Goal: Use online tool/utility: Utilize a website feature to perform a specific function

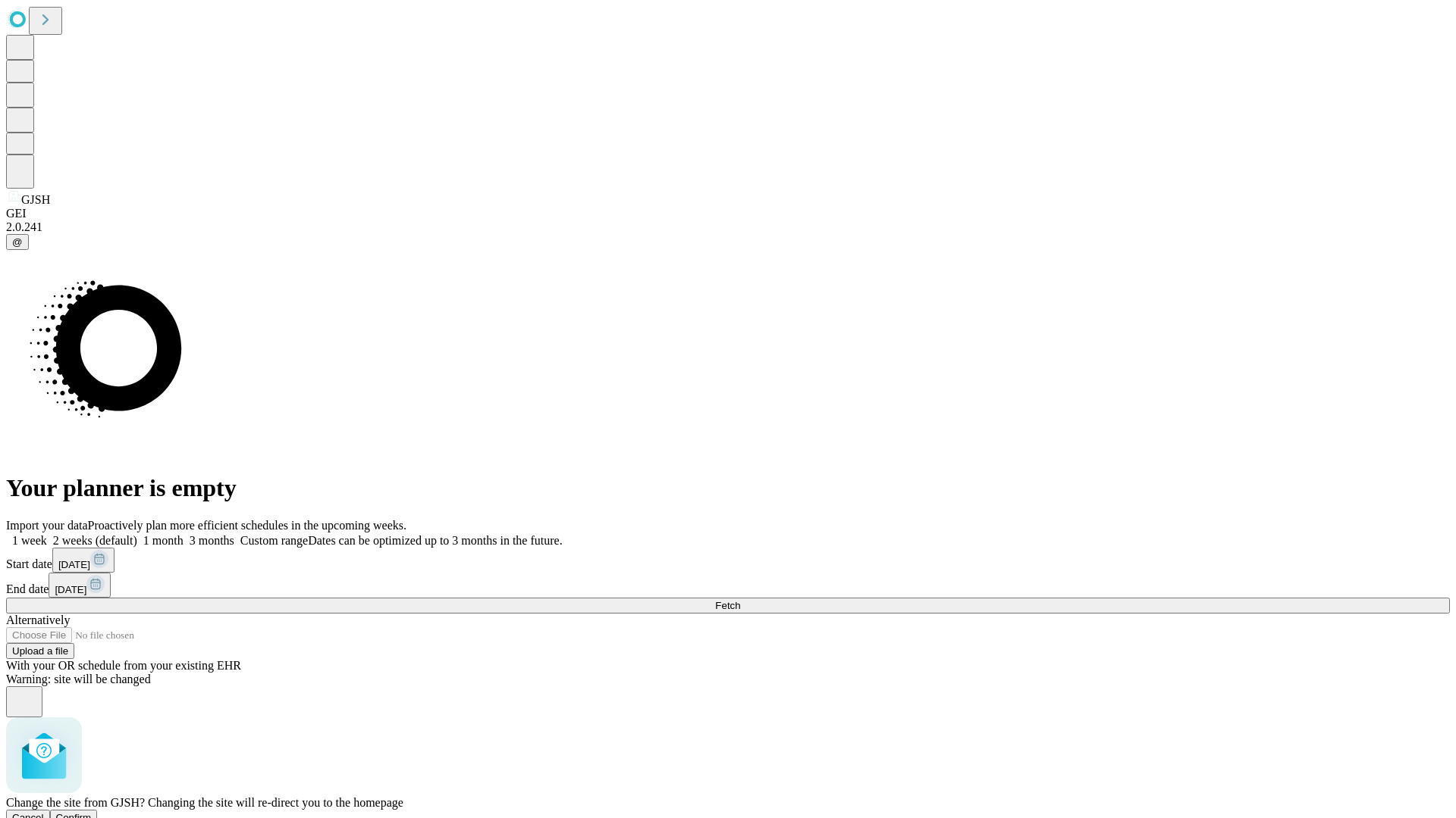
click at [92, 813] on span "Confirm" at bounding box center [74, 818] width 36 height 12
click at [137, 534] on label "2 weeks (default)" at bounding box center [92, 540] width 90 height 12
click at [740, 600] on span "Fetch" at bounding box center [728, 605] width 25 height 12
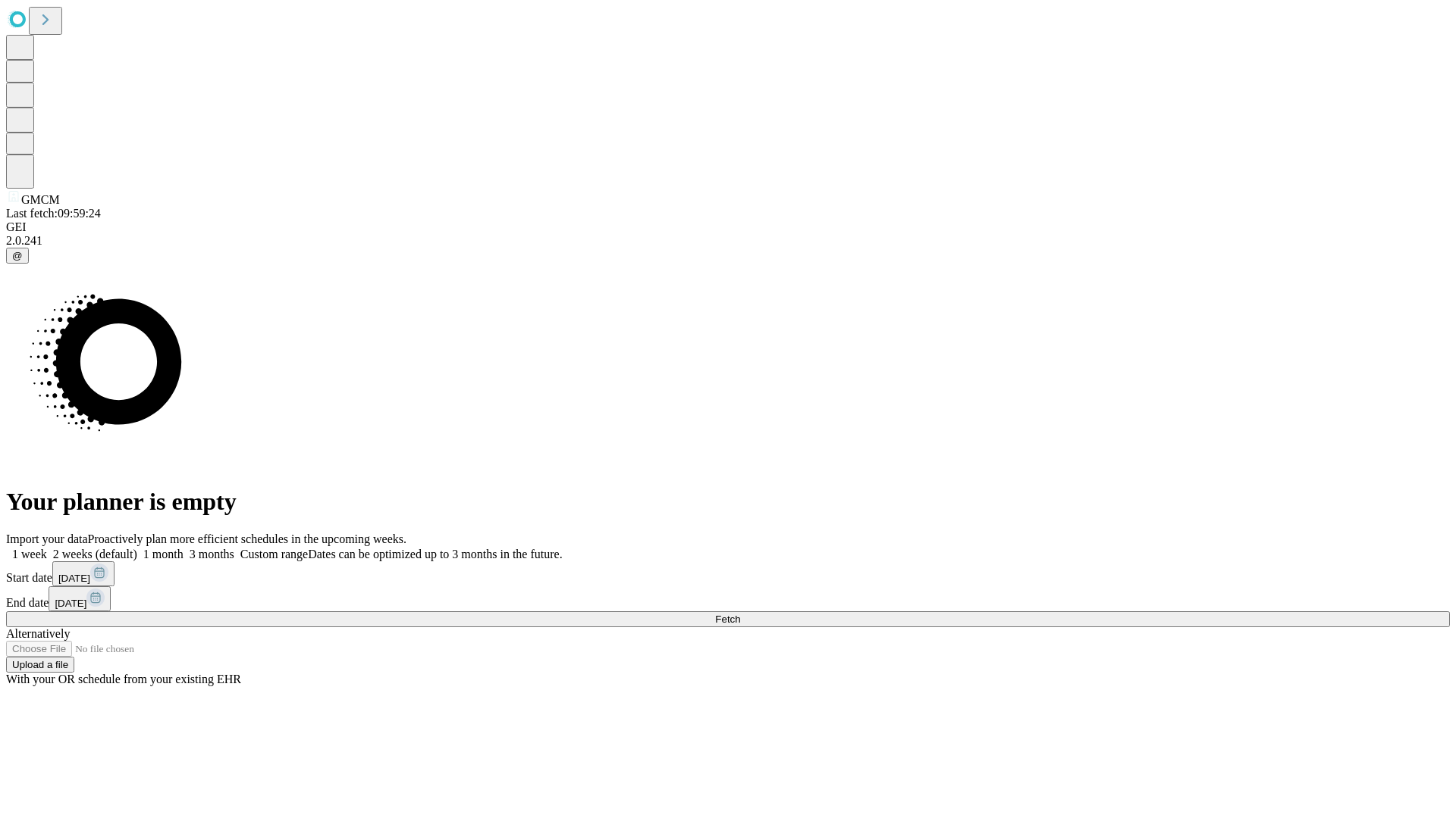
click at [740, 614] on span "Fetch" at bounding box center [728, 620] width 25 height 12
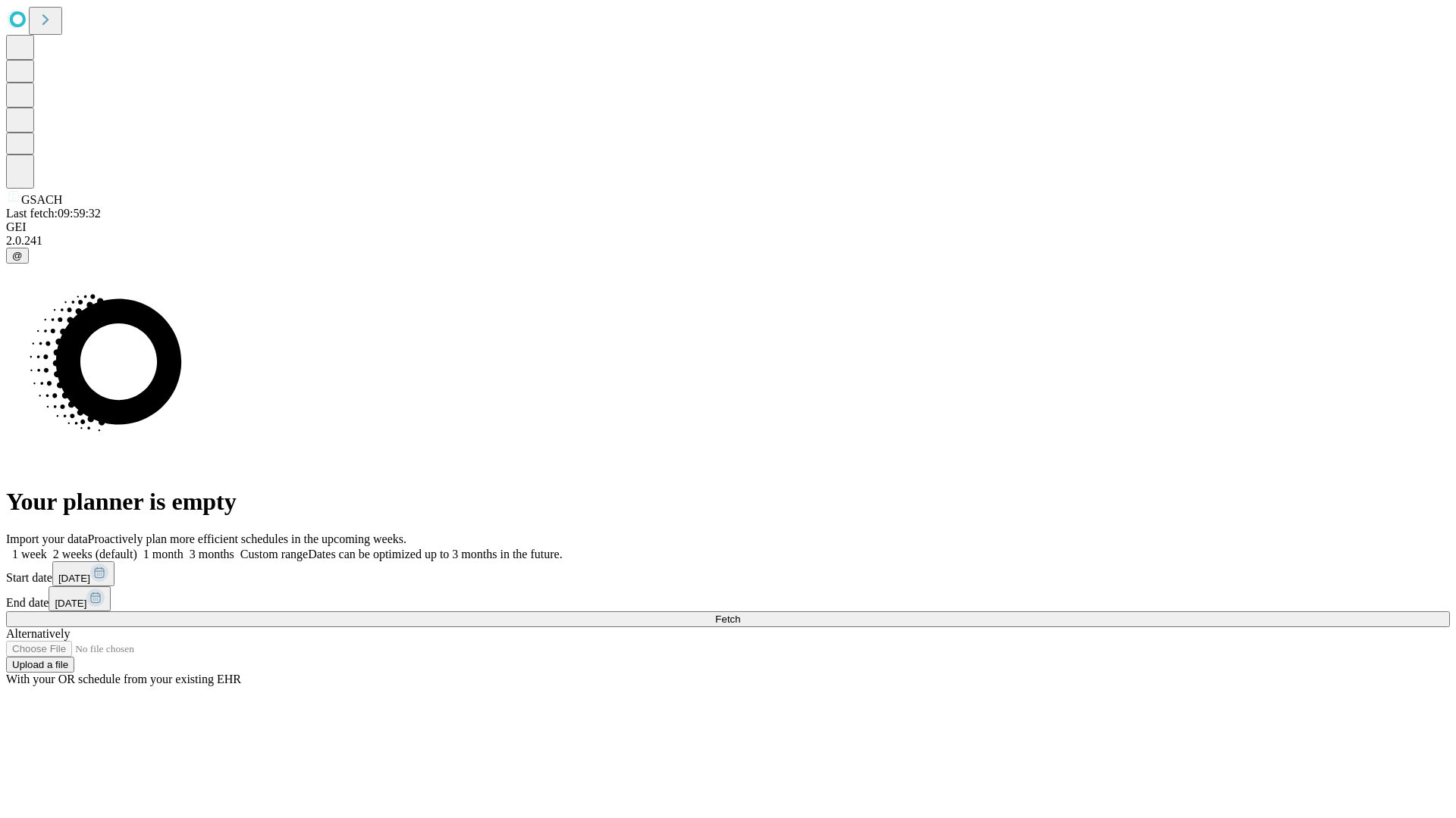
click at [137, 548] on label "2 weeks (default)" at bounding box center [92, 555] width 90 height 12
click at [740, 614] on span "Fetch" at bounding box center [728, 620] width 25 height 12
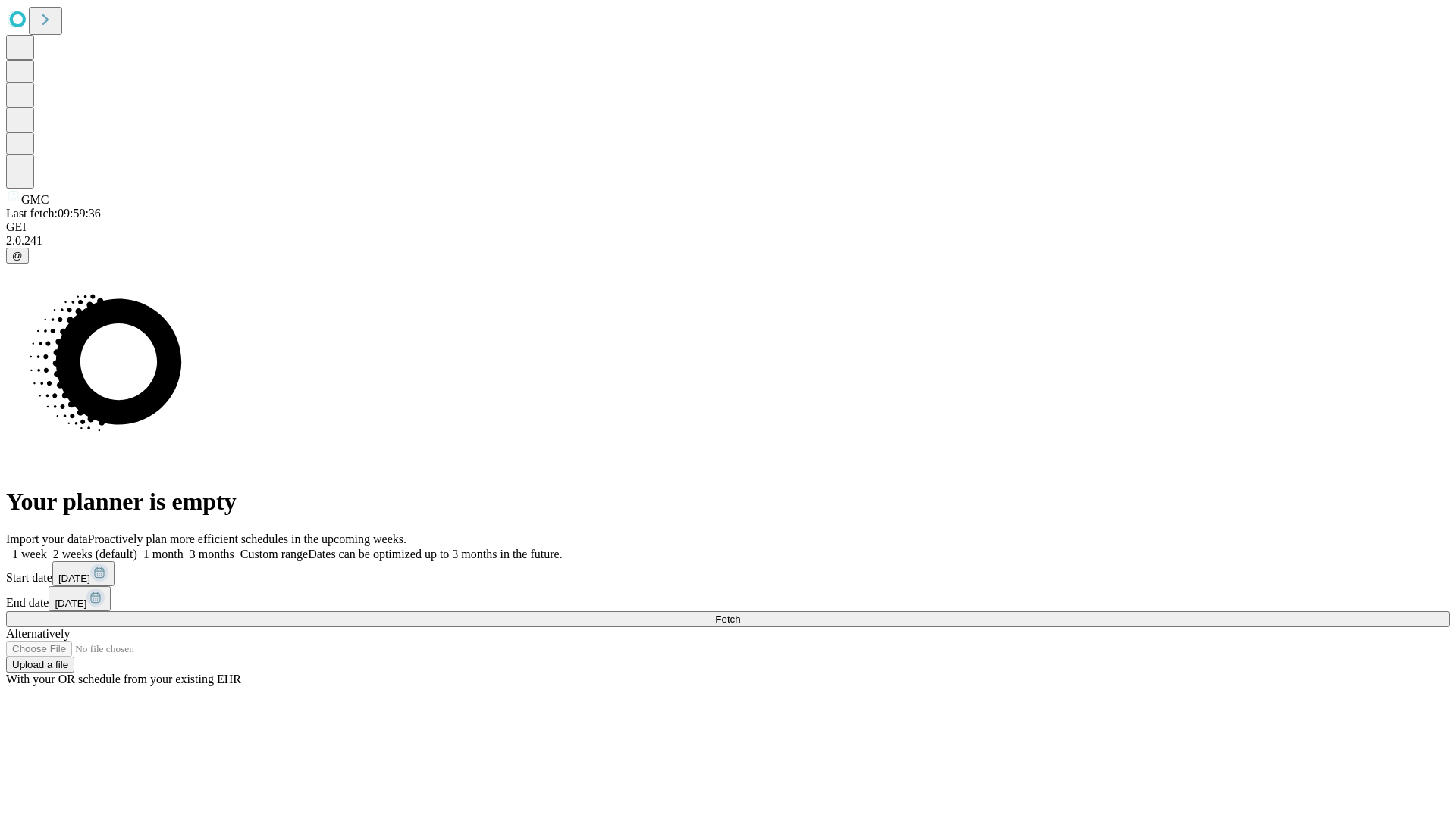
click at [137, 548] on label "2 weeks (default)" at bounding box center [92, 555] width 90 height 12
click at [740, 614] on span "Fetch" at bounding box center [728, 620] width 25 height 12
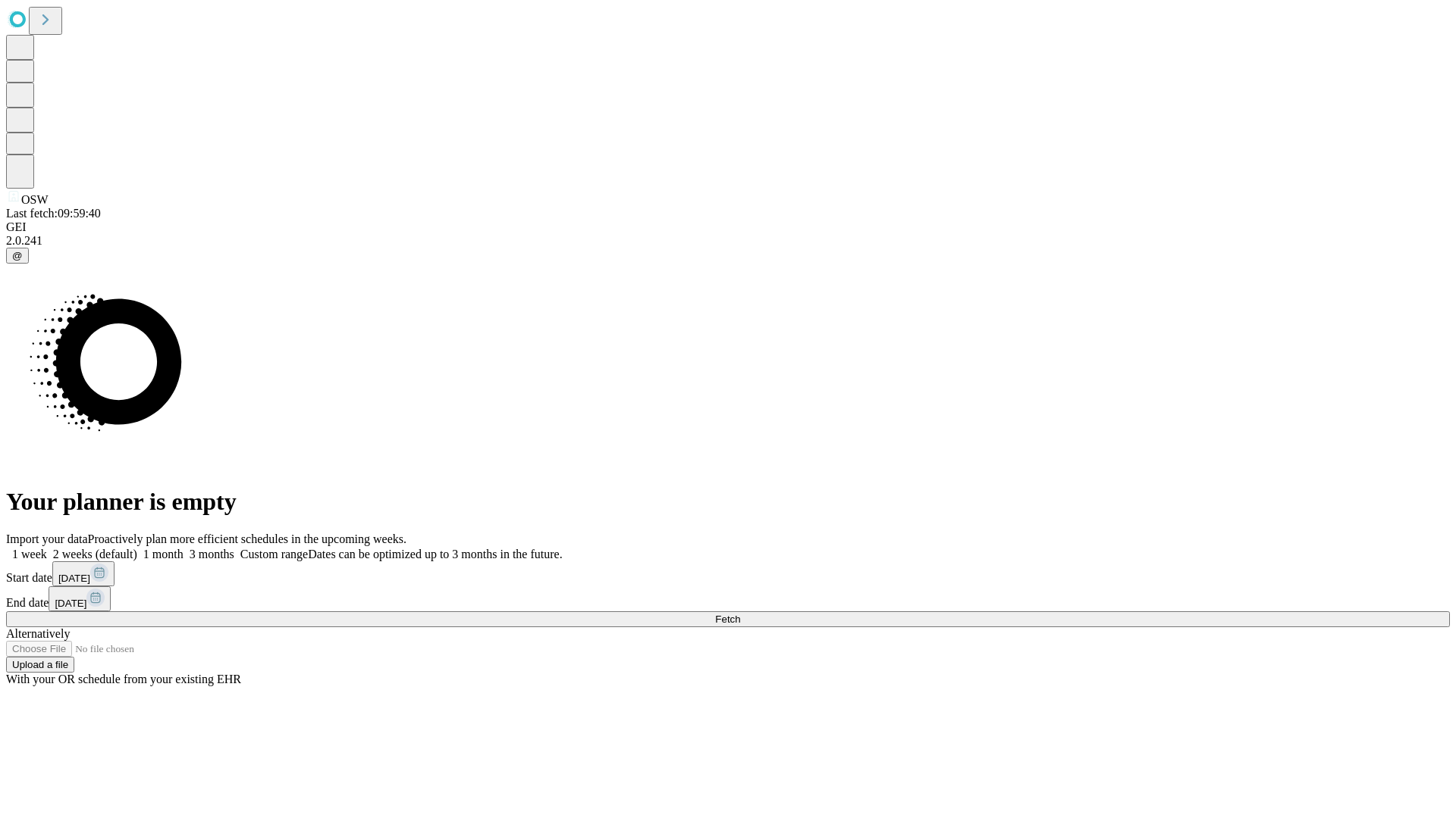
click at [137, 548] on label "2 weeks (default)" at bounding box center [92, 555] width 90 height 12
click at [740, 614] on span "Fetch" at bounding box center [728, 620] width 25 height 12
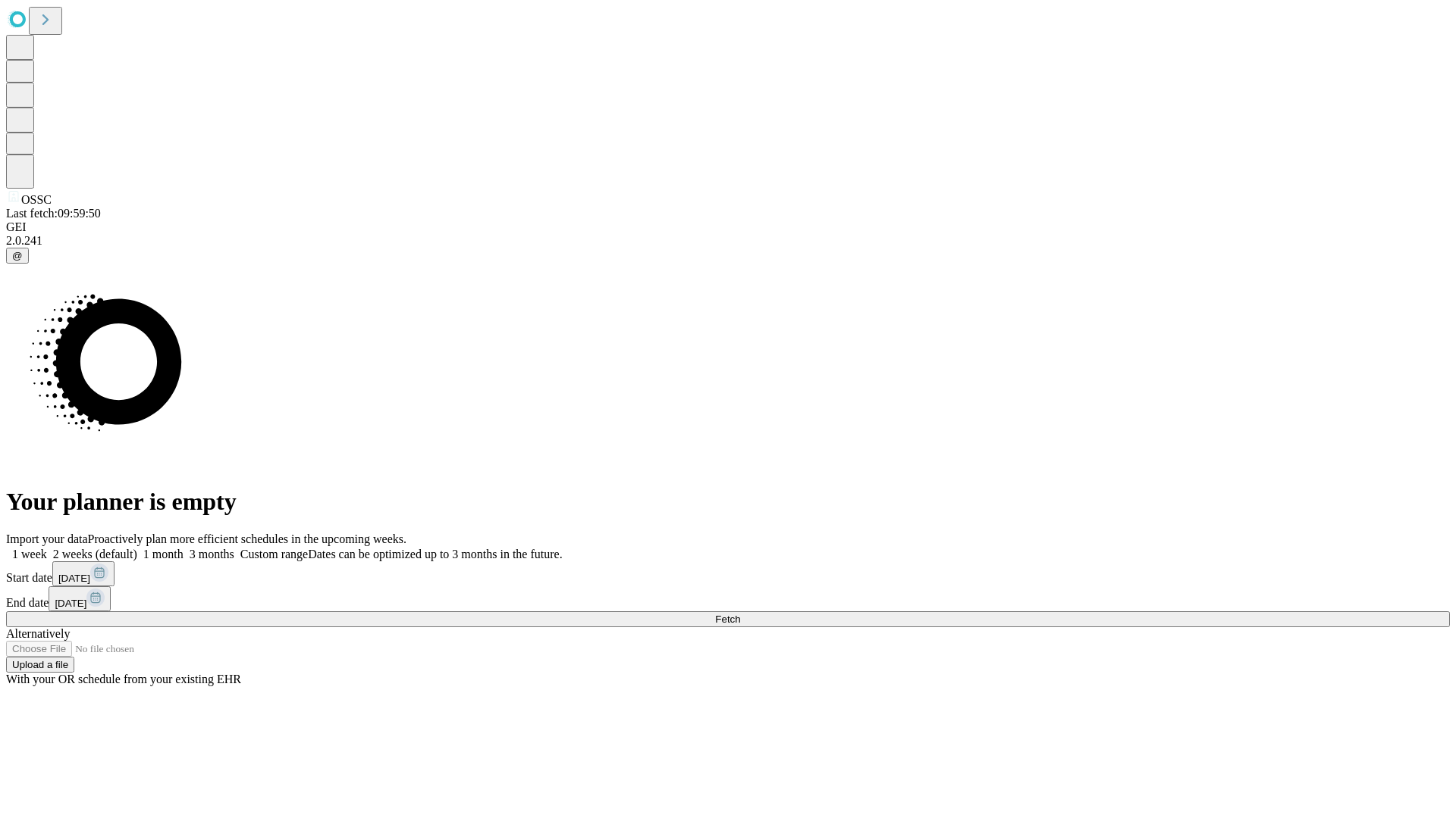
click at [740, 614] on span "Fetch" at bounding box center [728, 620] width 25 height 12
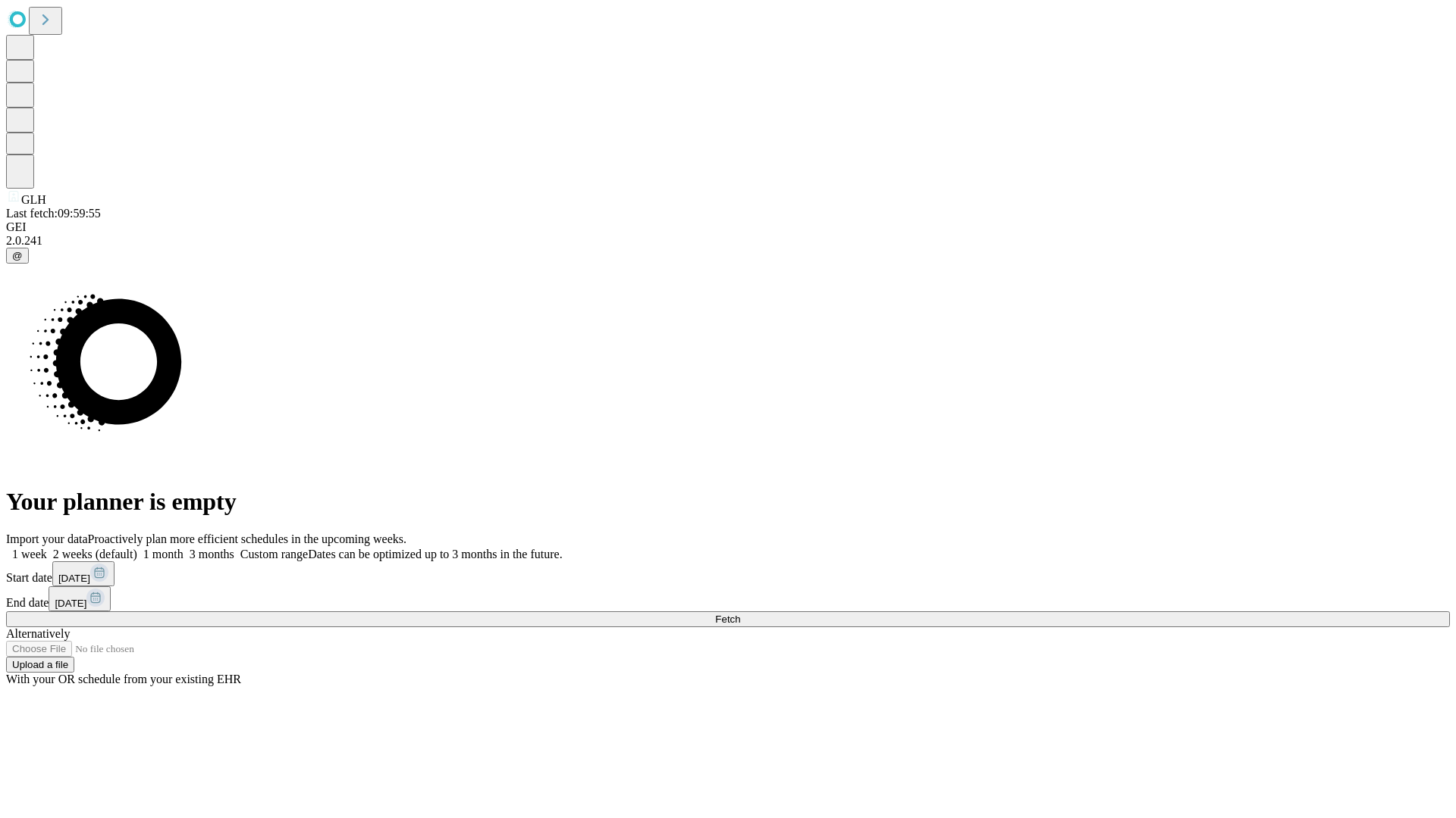
click at [137, 548] on label "2 weeks (default)" at bounding box center [92, 555] width 90 height 12
click at [740, 614] on span "Fetch" at bounding box center [728, 620] width 25 height 12
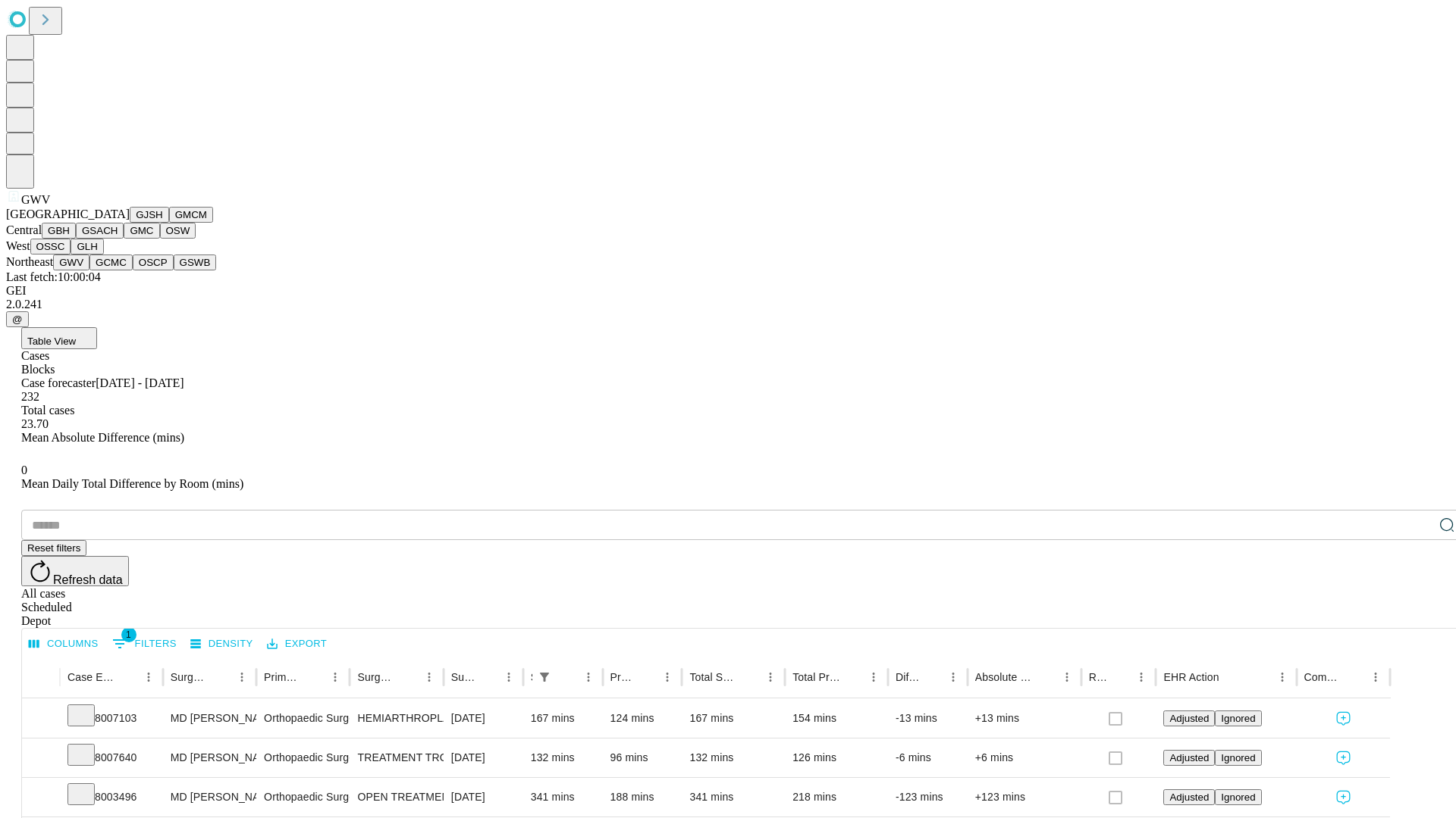
click at [118, 271] on button "GCMC" at bounding box center [110, 263] width 44 height 16
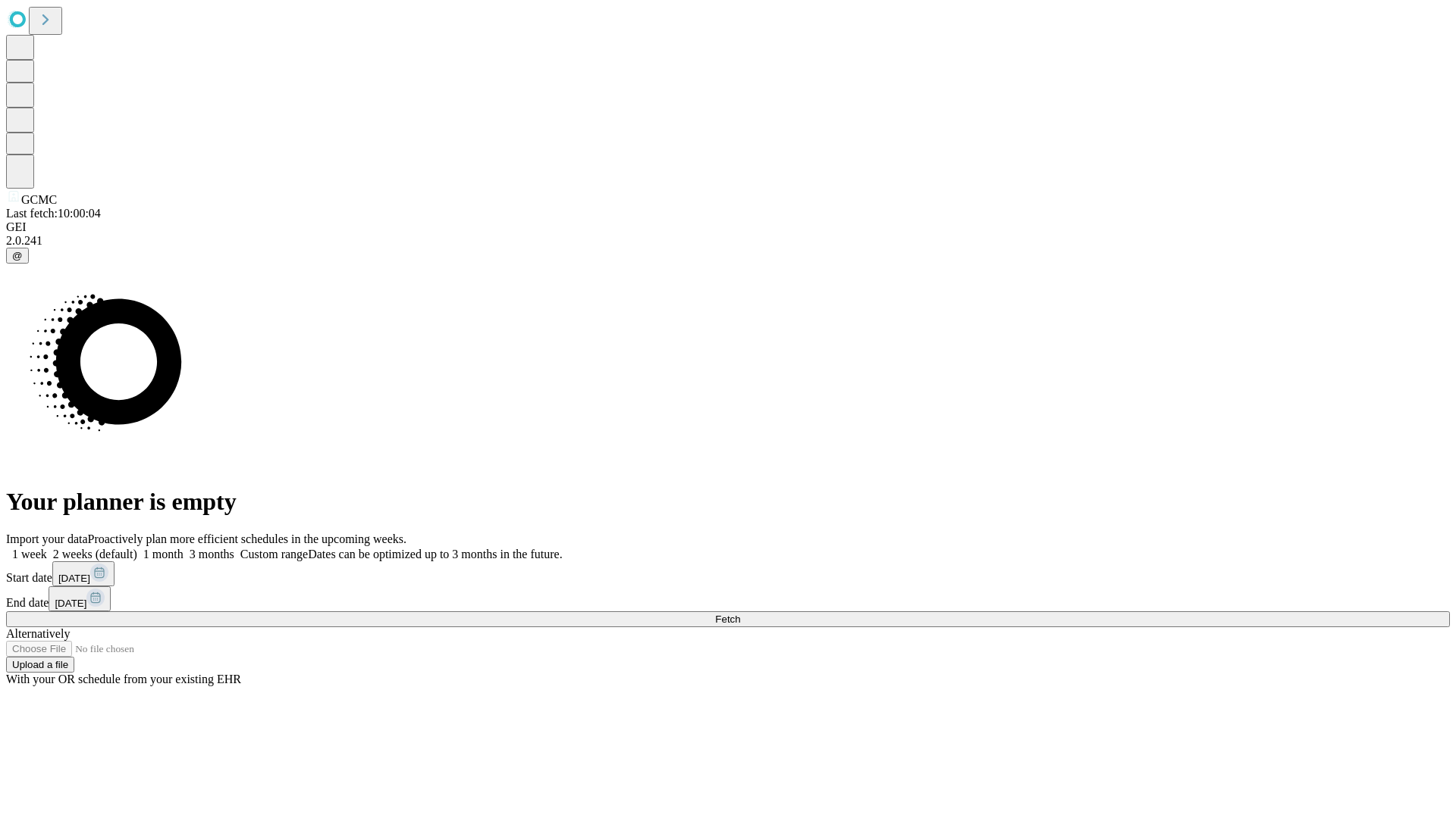
click at [137, 548] on label "2 weeks (default)" at bounding box center [92, 555] width 90 height 12
click at [740, 614] on span "Fetch" at bounding box center [728, 620] width 25 height 12
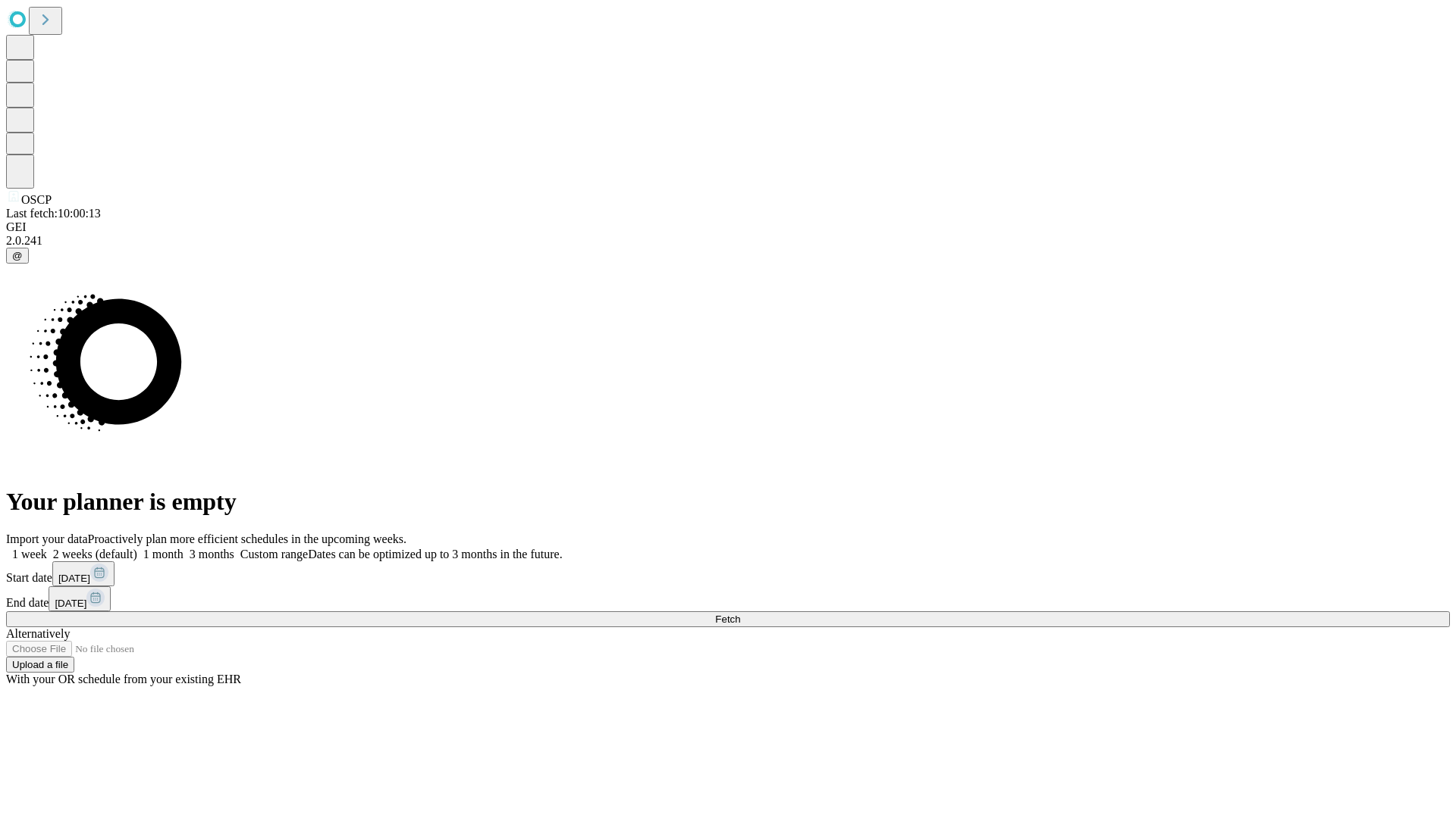
click at [137, 548] on label "2 weeks (default)" at bounding box center [92, 555] width 90 height 12
click at [740, 614] on span "Fetch" at bounding box center [728, 620] width 25 height 12
